Goal: Use online tool/utility: Utilize a website feature to perform a specific function

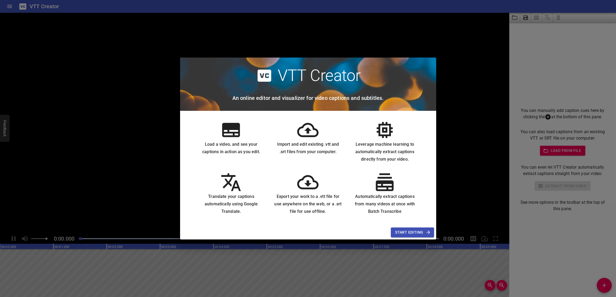
click at [416, 232] on span "Start Editing" at bounding box center [412, 232] width 34 height 7
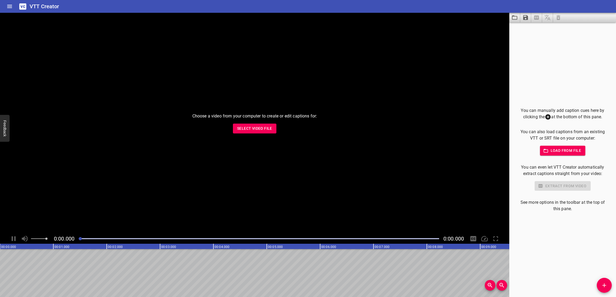
click at [259, 131] on span "Select Video File" at bounding box center [254, 128] width 35 height 7
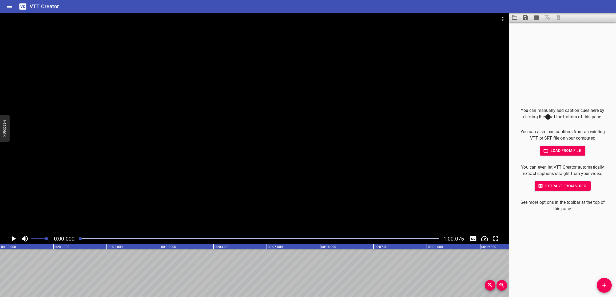
click at [551, 185] on span "Extract from video" at bounding box center [562, 186] width 47 height 7
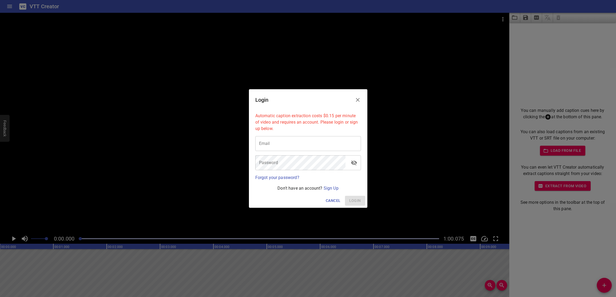
click at [361, 102] on button "Close" at bounding box center [357, 100] width 13 height 13
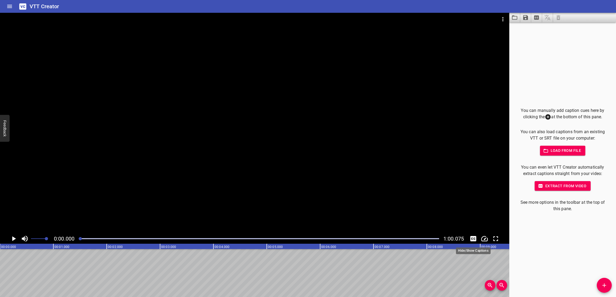
click at [475, 238] on icon "Toggle captions" at bounding box center [473, 238] width 6 height 5
click at [15, 237] on icon "Play/Pause" at bounding box center [14, 239] width 8 height 8
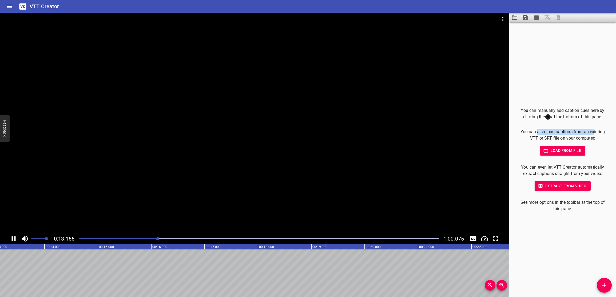
drag, startPoint x: 542, startPoint y: 131, endPoint x: 597, endPoint y: 131, distance: 54.9
click at [597, 131] on p "You can also load captions from an existing VTT or SRT file on your computer:" at bounding box center [563, 135] width 90 height 13
click at [585, 132] on p "You can also load captions from an existing VTT or SRT file on your computer:" at bounding box center [563, 135] width 90 height 13
drag, startPoint x: 81, startPoint y: 239, endPoint x: 75, endPoint y: 239, distance: 5.6
click at [76, 239] on div at bounding box center [258, 238] width 367 height 7
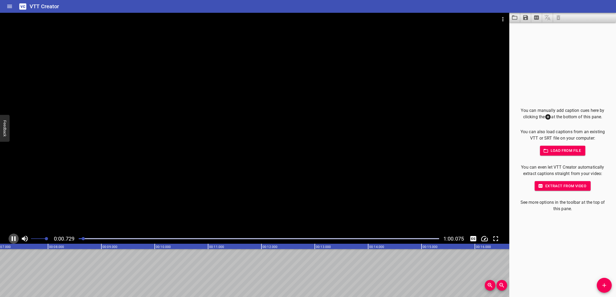
click at [13, 239] on icon "Play/Pause" at bounding box center [14, 239] width 4 height 5
drag, startPoint x: 535, startPoint y: 175, endPoint x: 609, endPoint y: 173, distance: 73.9
click at [609, 173] on div "You can manually add caption cues here by clicking the at the bottom of this pa…" at bounding box center [562, 159] width 107 height 275
click at [589, 168] on p "You can even let VTT Creator automatically extract captions straight from your …" at bounding box center [563, 170] width 90 height 13
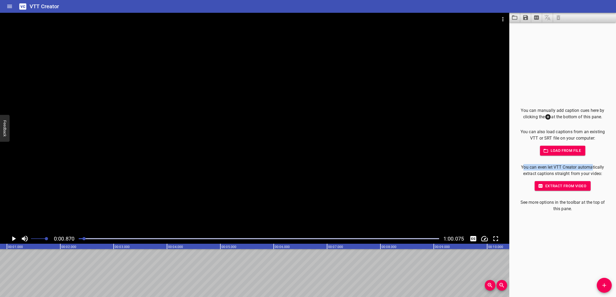
drag, startPoint x: 532, startPoint y: 169, endPoint x: 518, endPoint y: 168, distance: 13.9
click at [518, 168] on p "You can even let VTT Creator automatically extract captions straight from your …" at bounding box center [563, 170] width 90 height 13
click at [539, 170] on p "You can even let VTT Creator automatically extract captions straight from your …" at bounding box center [563, 170] width 90 height 13
drag, startPoint x: 564, startPoint y: 203, endPoint x: 598, endPoint y: 203, distance: 34.1
click at [598, 203] on p "See more options in the toolbar at the top of this pane." at bounding box center [563, 205] width 90 height 13
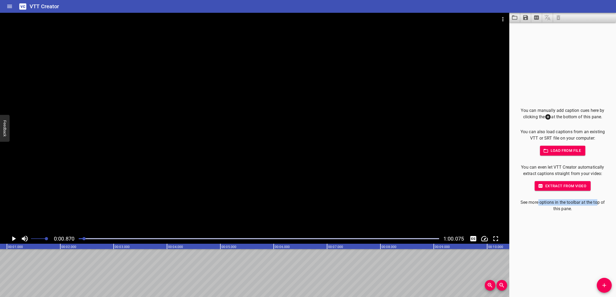
drag, startPoint x: 587, startPoint y: 202, endPoint x: 537, endPoint y: 201, distance: 49.6
click at [537, 201] on p "See more options in the toolbar at the top of this pane." at bounding box center [563, 205] width 90 height 13
drag, startPoint x: 538, startPoint y: 201, endPoint x: 568, endPoint y: 255, distance: 61.8
click at [538, 201] on p "See more options in the toolbar at the top of this pane." at bounding box center [563, 205] width 90 height 13
click at [11, 7] on icon "Home" at bounding box center [9, 6] width 5 height 3
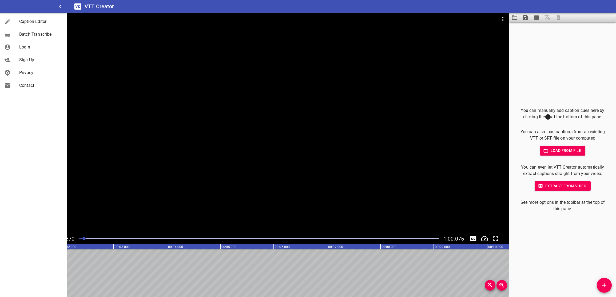
click at [33, 22] on span "Caption Editor" at bounding box center [40, 21] width 43 height 6
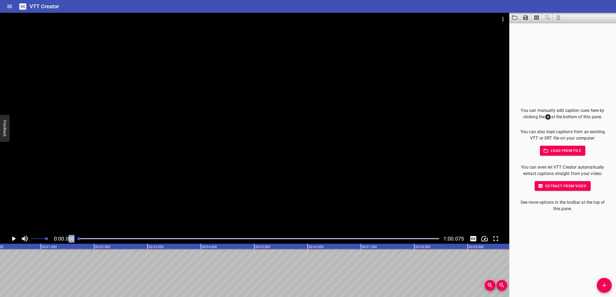
scroll to position [0, 0]
drag, startPoint x: 84, startPoint y: 240, endPoint x: 69, endPoint y: 235, distance: 16.1
click at [69, 236] on div "0:00.000 1:00.075" at bounding box center [254, 239] width 509 height 10
click at [537, 17] on icon "Extract captions from video" at bounding box center [536, 17] width 6 height 6
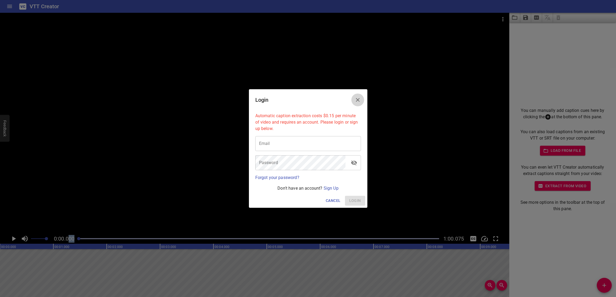
click at [357, 100] on icon "Close" at bounding box center [357, 100] width 6 height 6
